Goal: Task Accomplishment & Management: Use online tool/utility

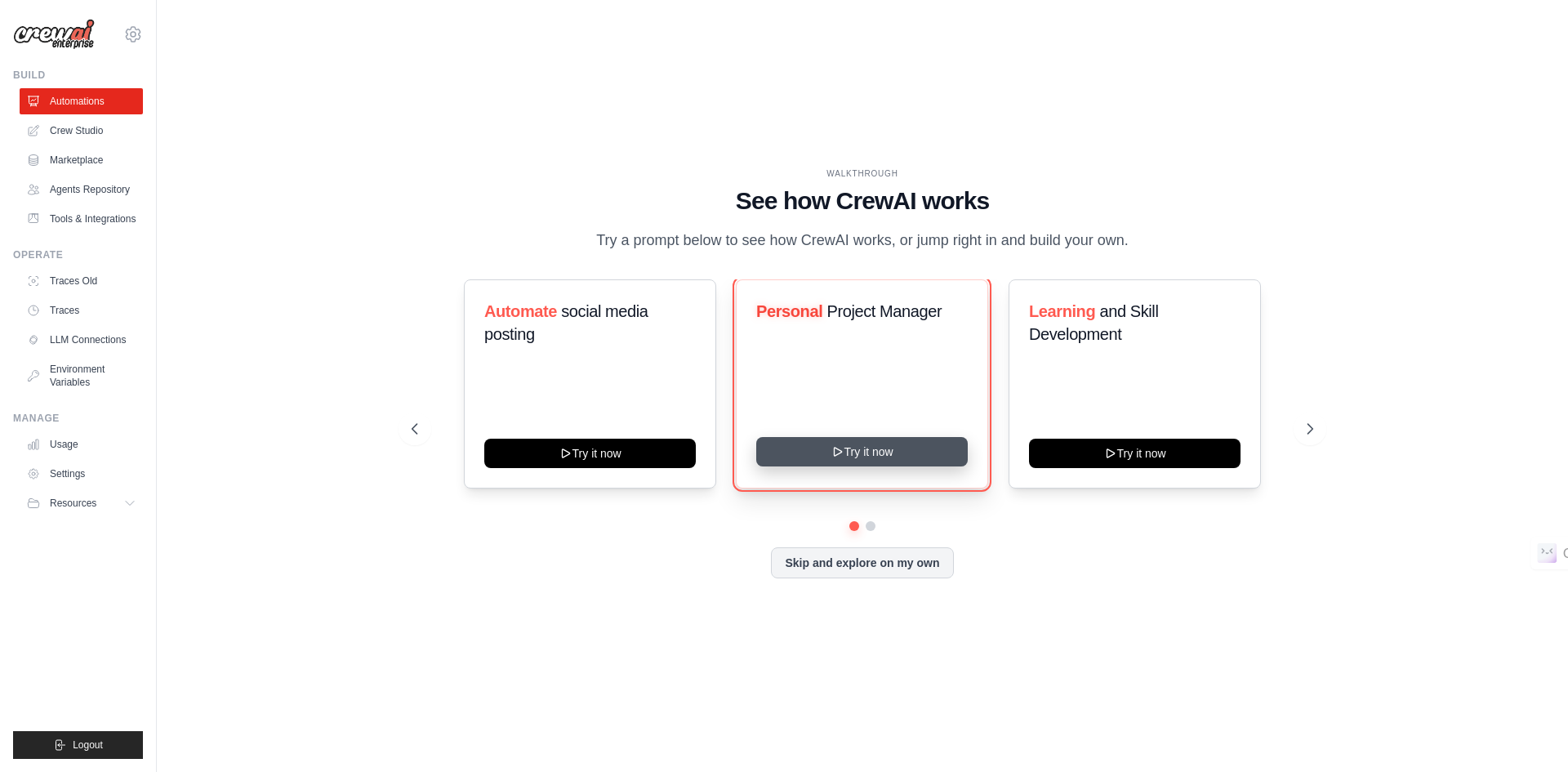
click at [861, 465] on button "Try it now" at bounding box center [861, 452] width 211 height 30
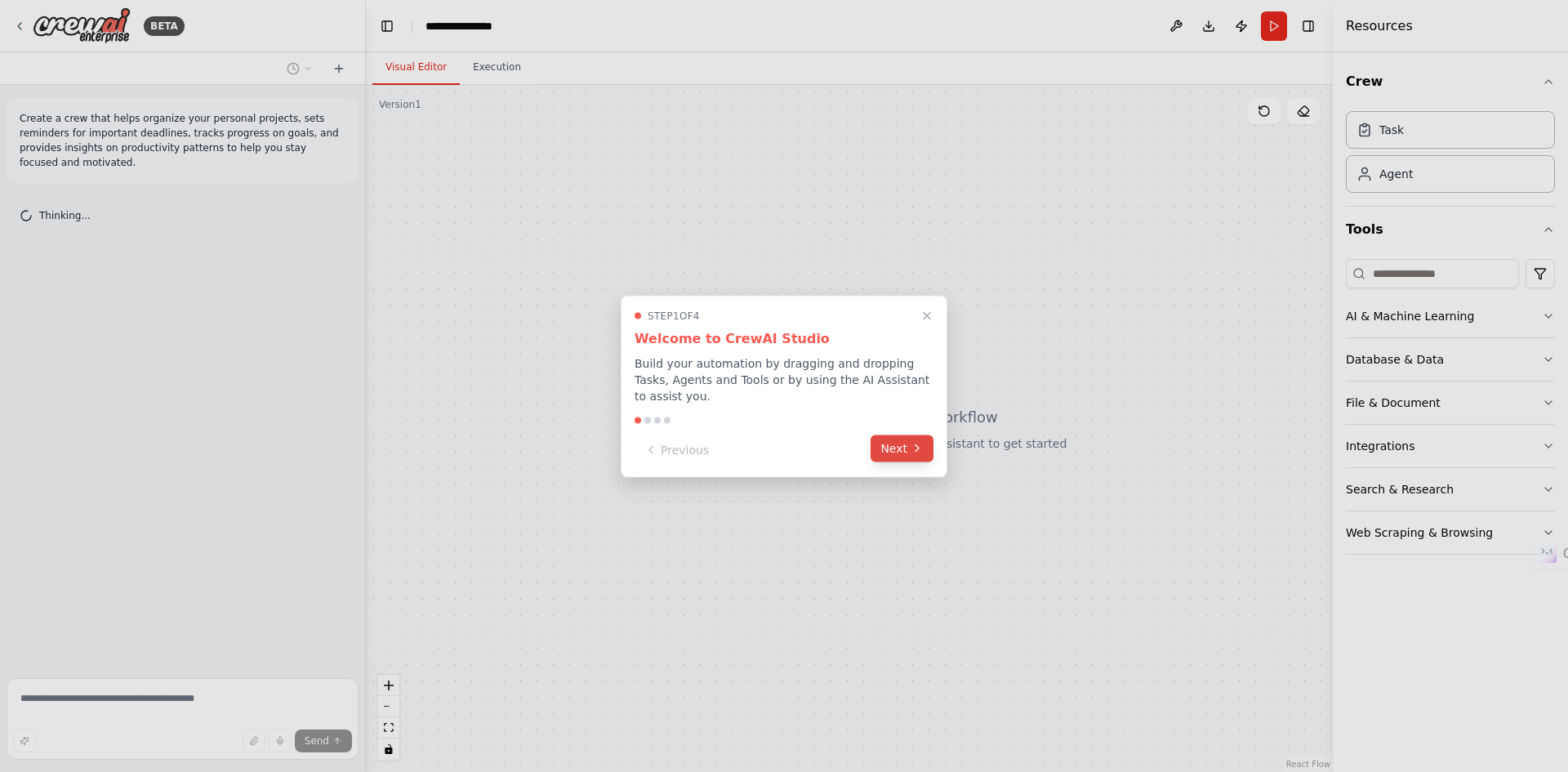
click at [888, 447] on button "Next" at bounding box center [901, 447] width 63 height 27
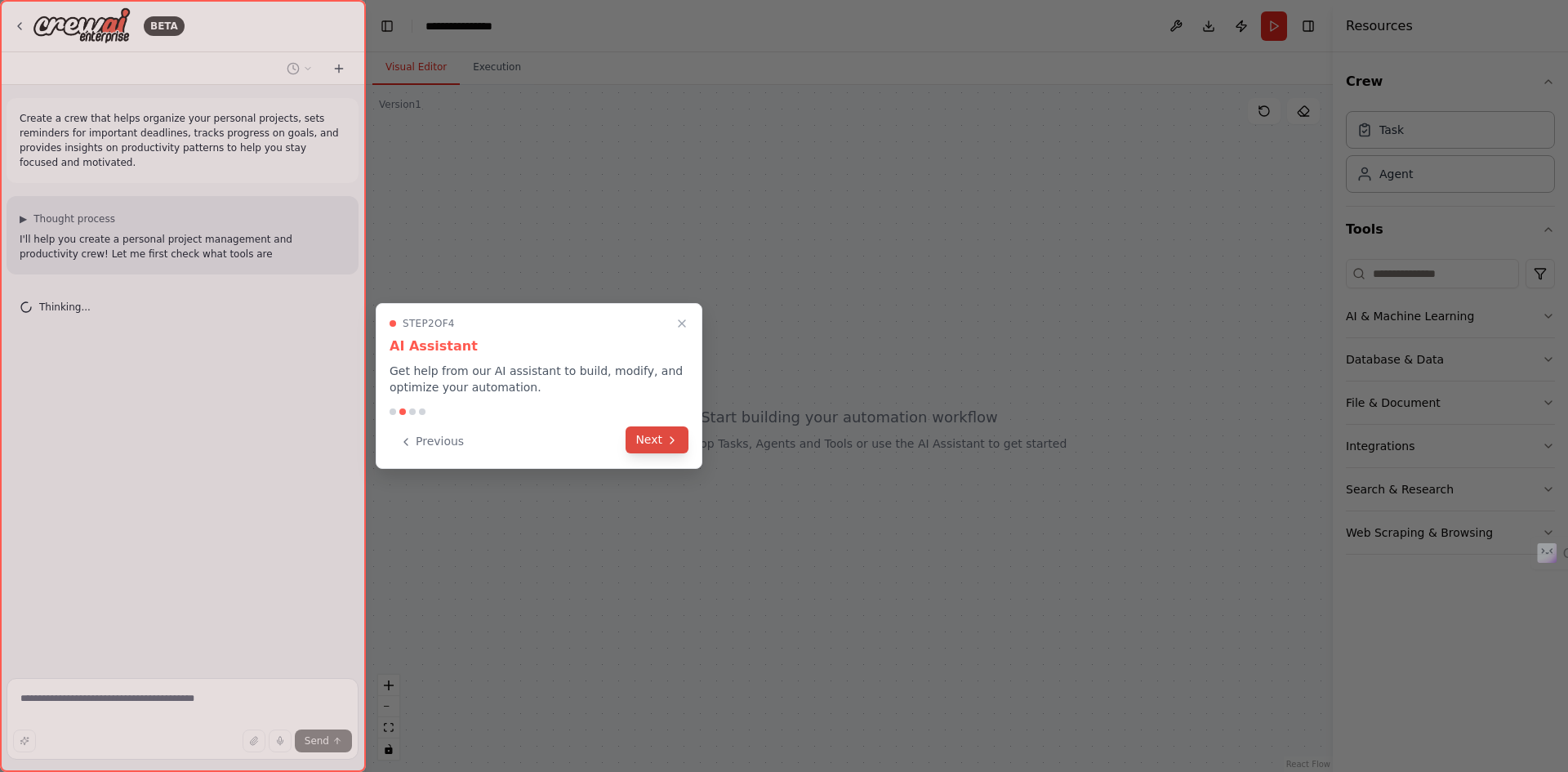
click at [655, 443] on button "Next" at bounding box center [657, 440] width 63 height 27
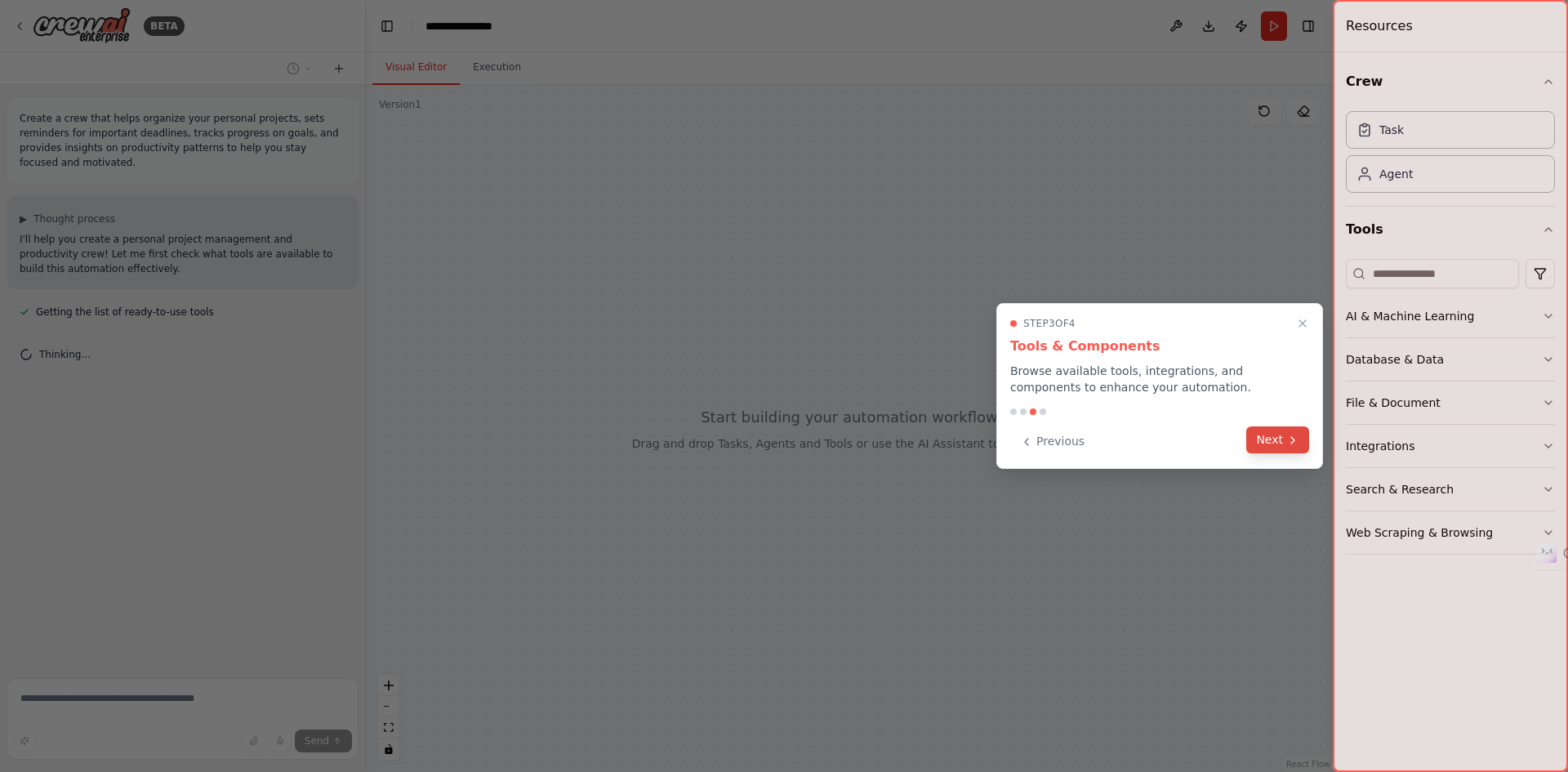
click at [1282, 444] on button "Next" at bounding box center [1277, 440] width 63 height 27
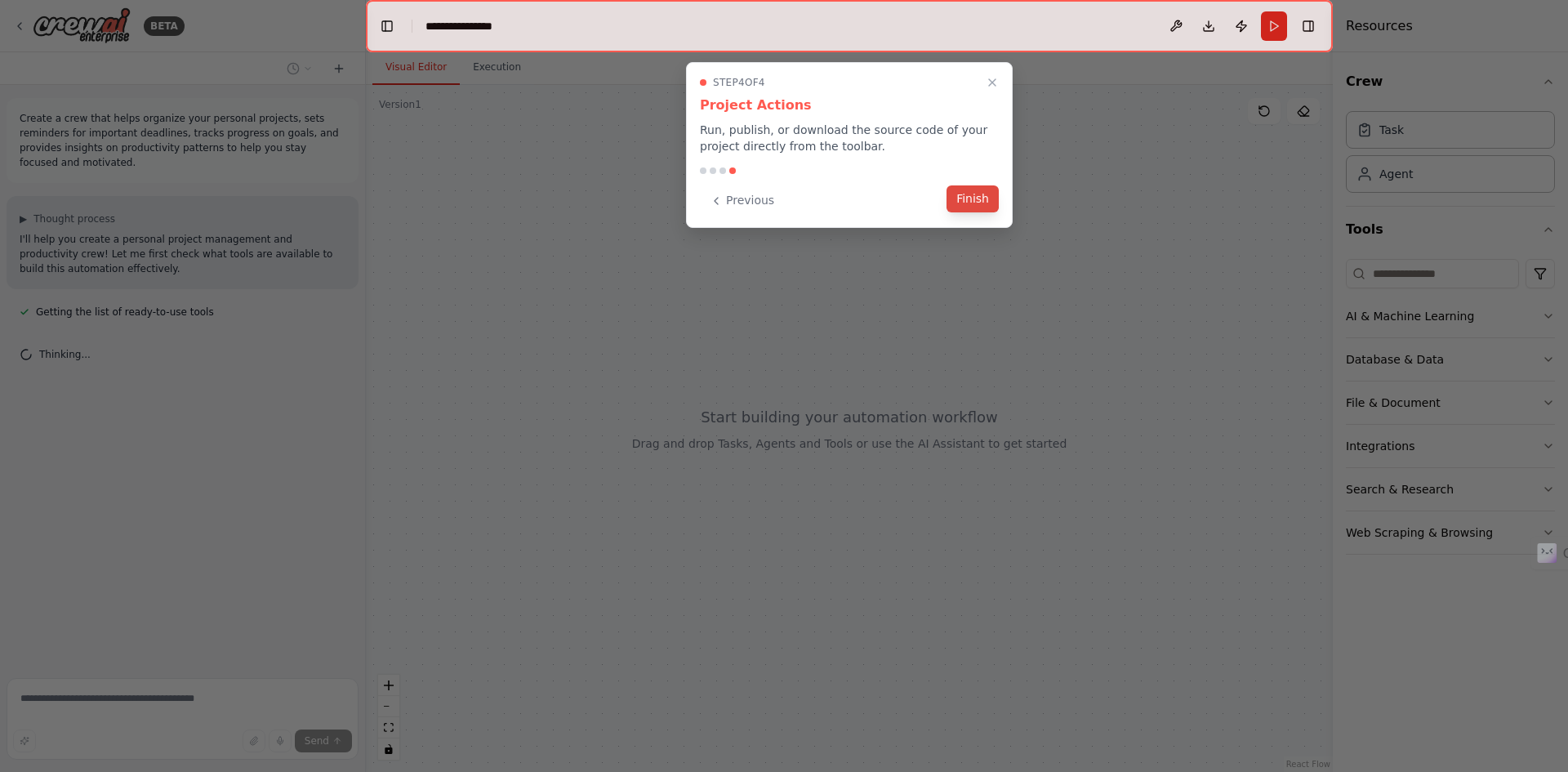
click at [972, 197] on button "Finish" at bounding box center [973, 198] width 52 height 27
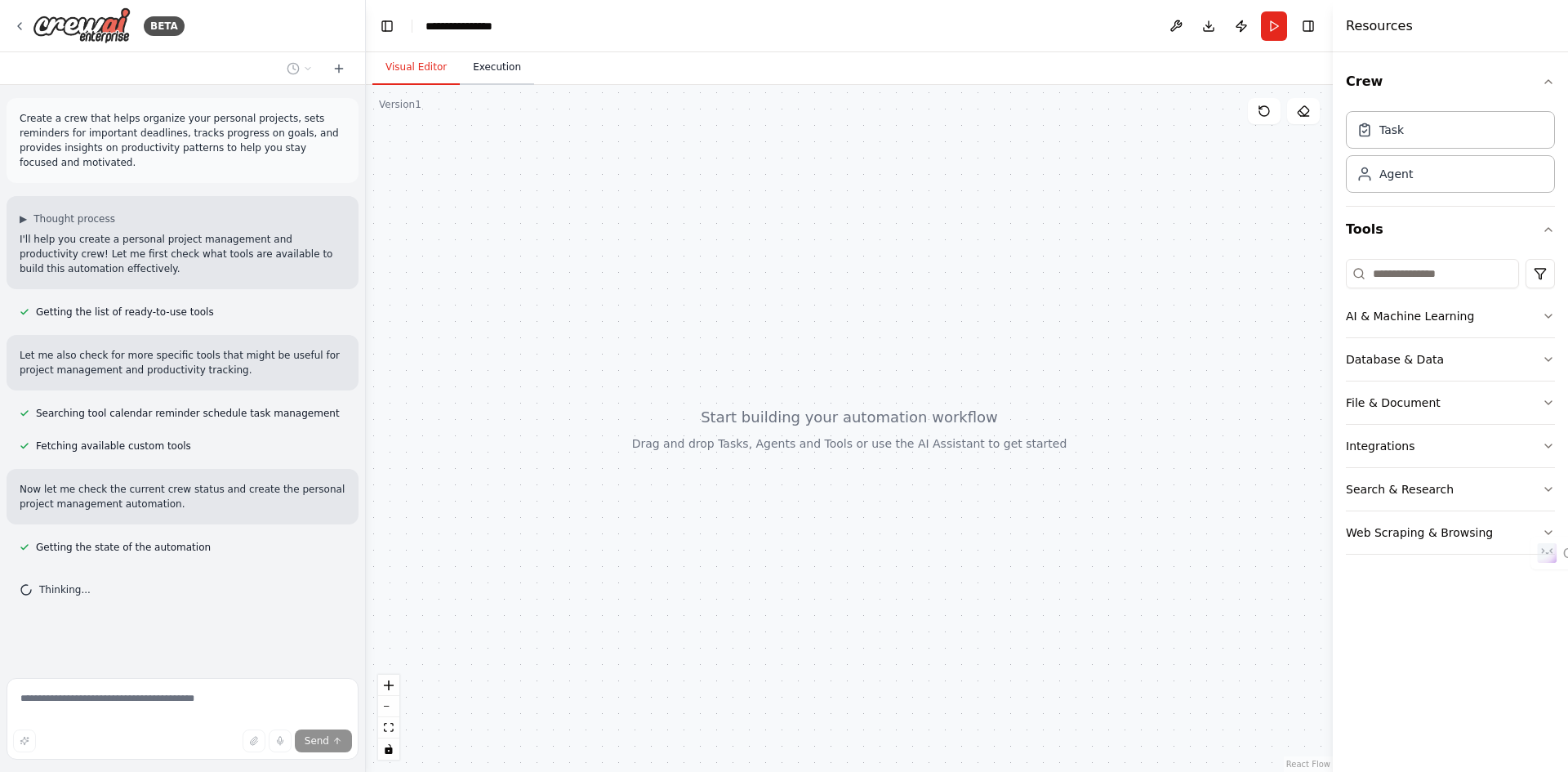
click at [497, 78] on button "Execution" at bounding box center [496, 67] width 74 height 34
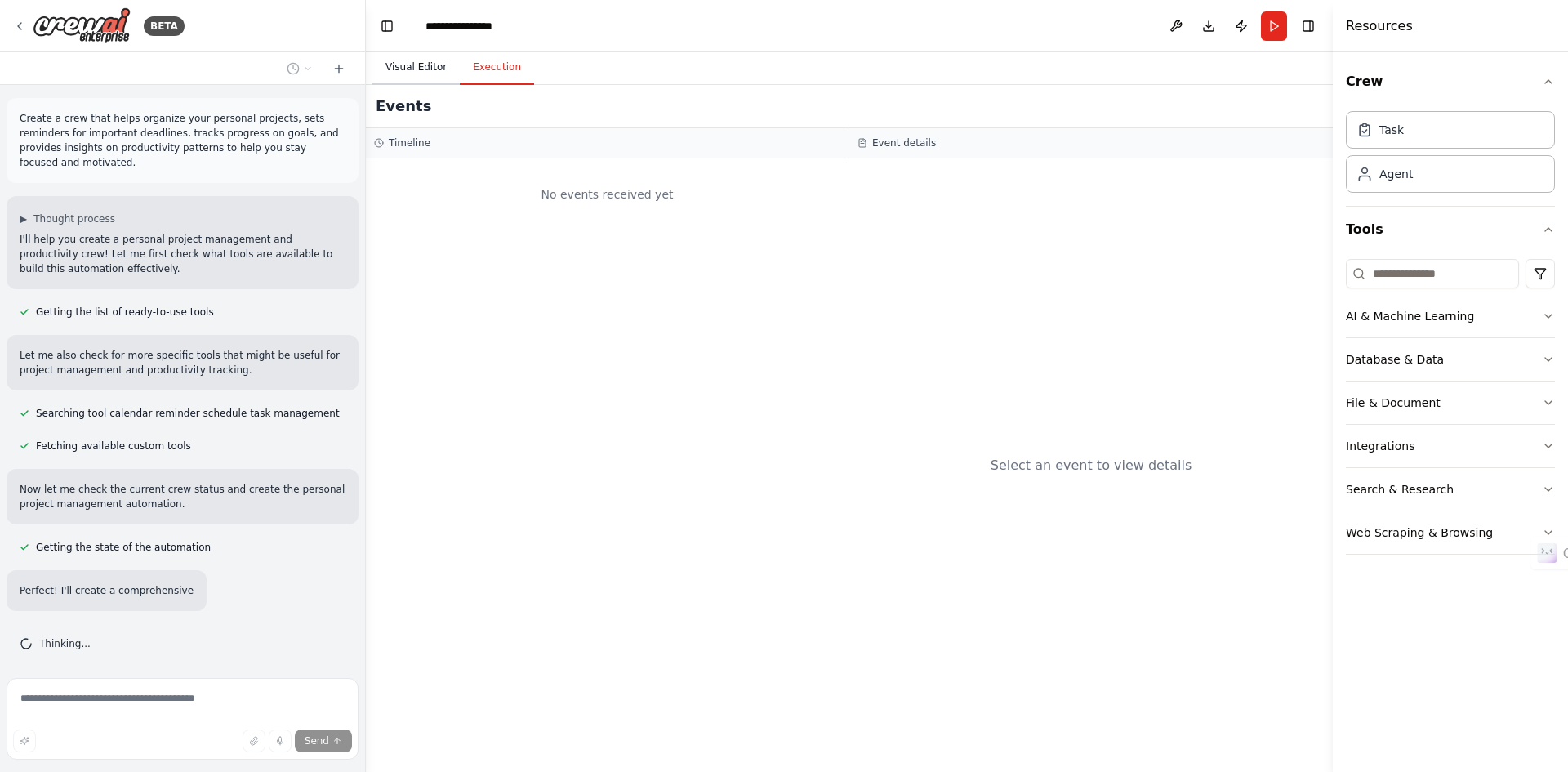
scroll to position [50, 0]
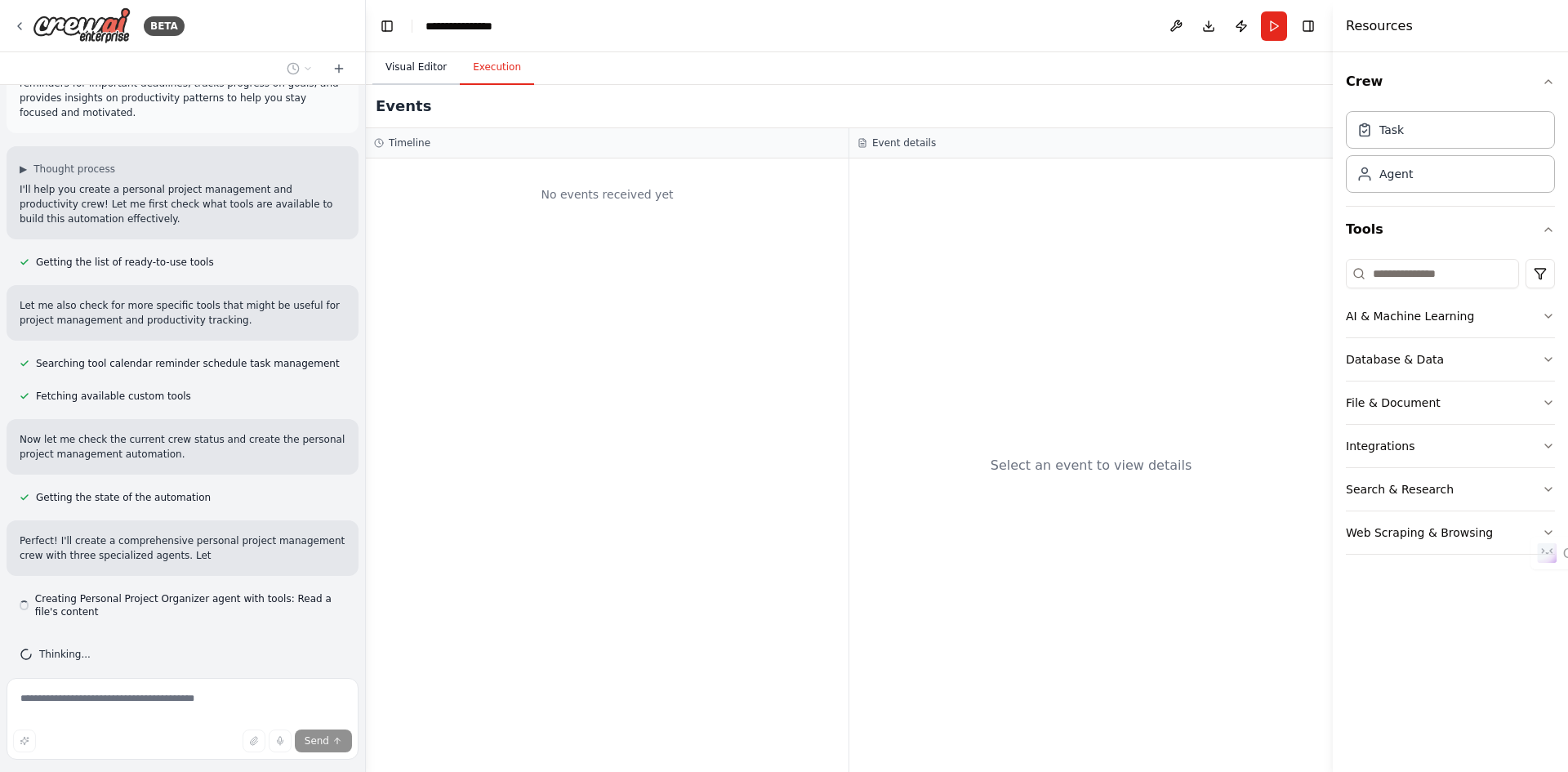
click at [419, 70] on button "Visual Editor" at bounding box center [416, 67] width 87 height 34
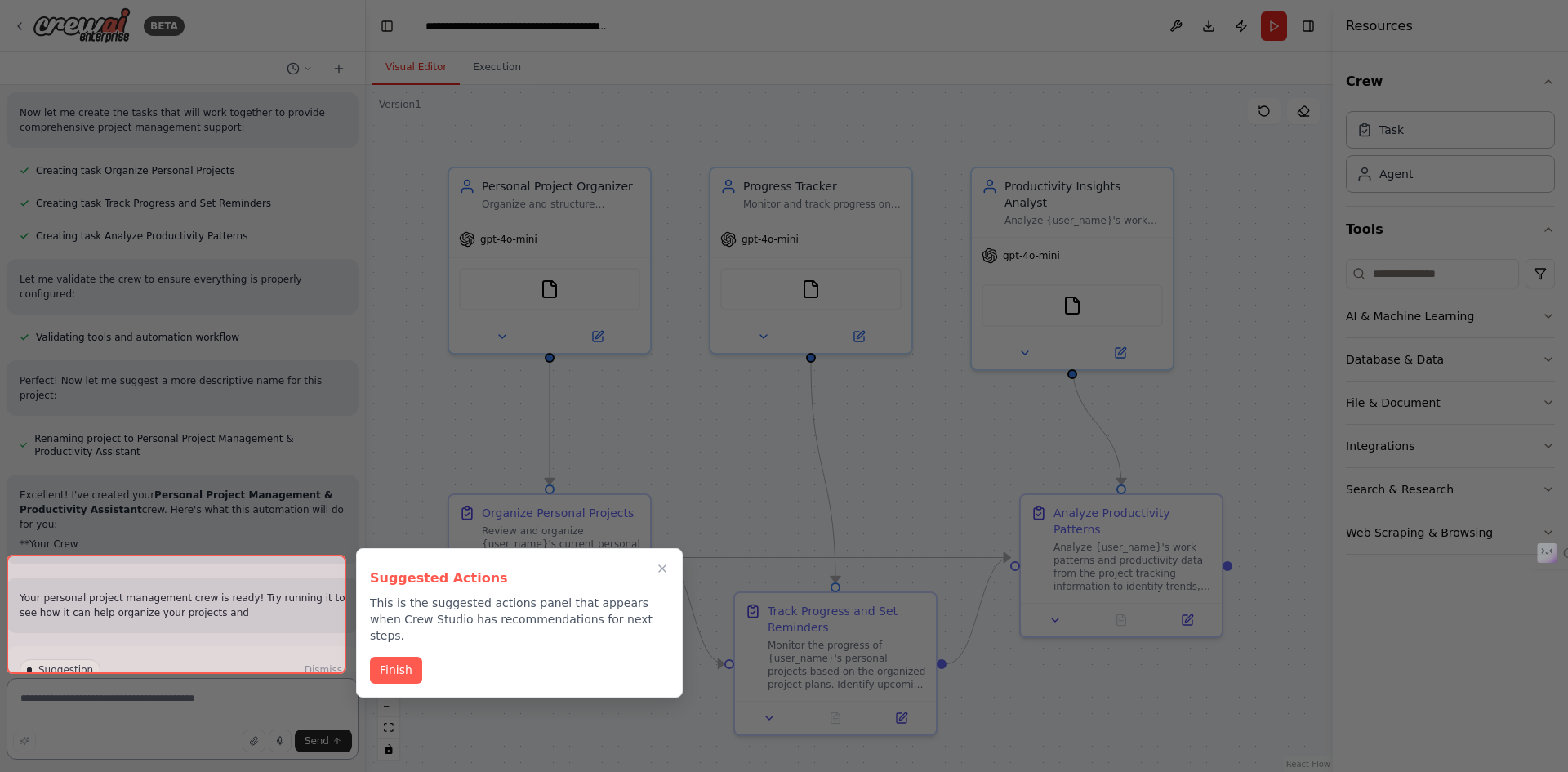
scroll to position [733, 0]
